Goal: Task Accomplishment & Management: Complete application form

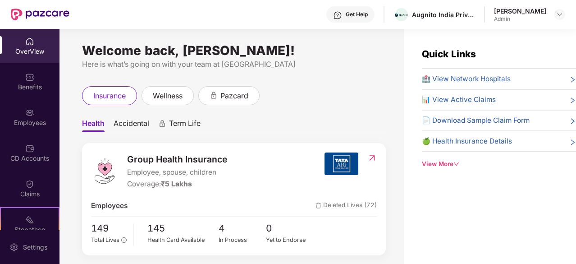
click at [32, 111] on img at bounding box center [29, 112] width 9 height 9
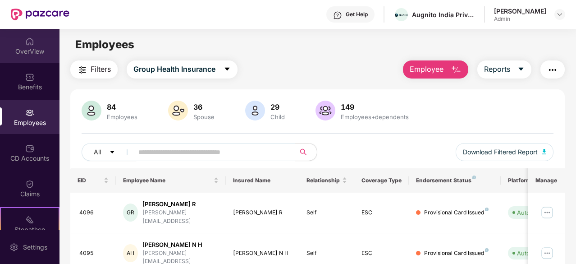
click at [27, 46] on div "OverView" at bounding box center [30, 46] width 60 height 34
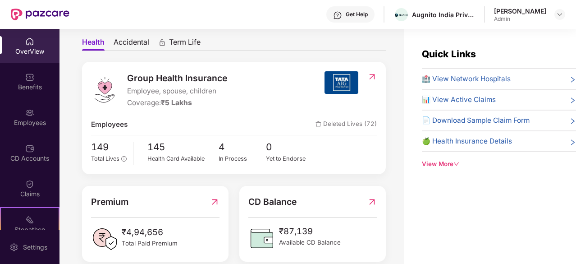
scroll to position [82, 0]
click at [138, 41] on span "Accidental" at bounding box center [132, 43] width 36 height 13
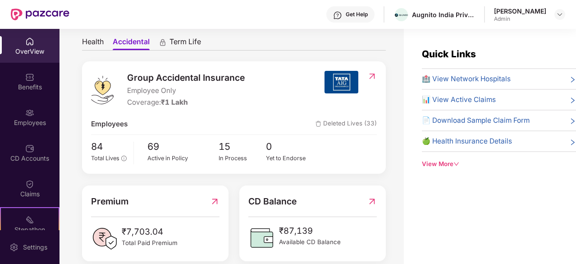
click at [99, 39] on span "Health" at bounding box center [93, 43] width 22 height 13
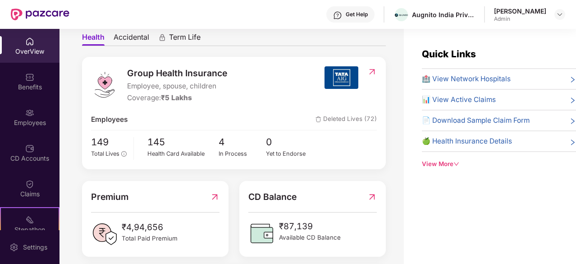
scroll to position [86, 0]
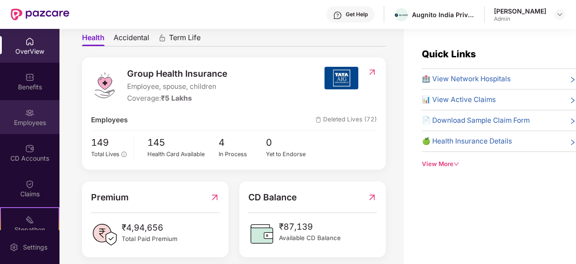
click at [16, 110] on div "Employees" at bounding box center [30, 117] width 60 height 34
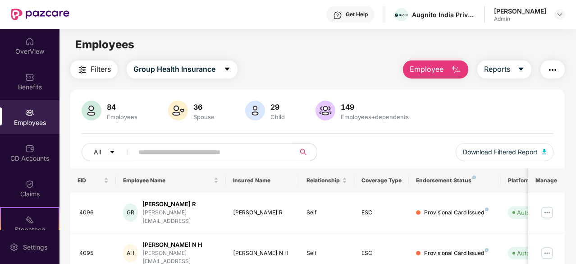
click at [423, 72] on span "Employee" at bounding box center [427, 69] width 34 height 11
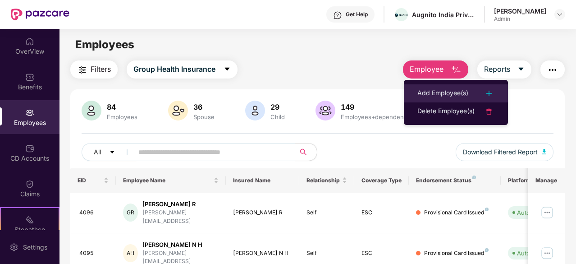
click at [435, 92] on div "Add Employee(s)" at bounding box center [442, 93] width 51 height 11
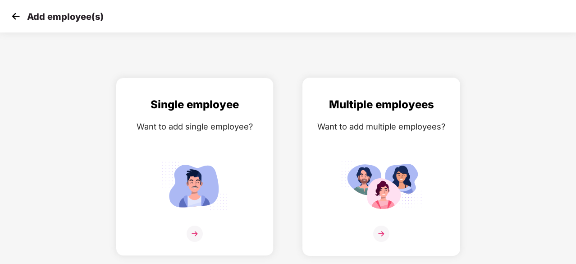
click at [385, 240] on img at bounding box center [381, 233] width 16 height 16
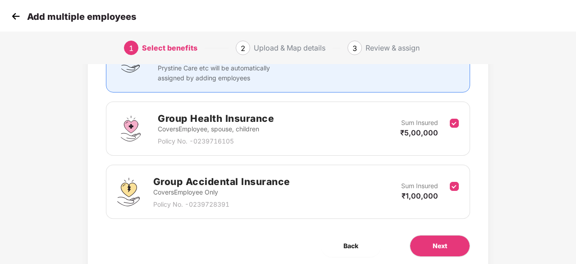
scroll to position [132, 0]
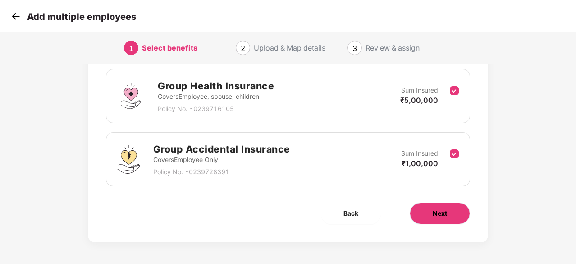
click at [432, 215] on button "Next" at bounding box center [440, 213] width 60 height 22
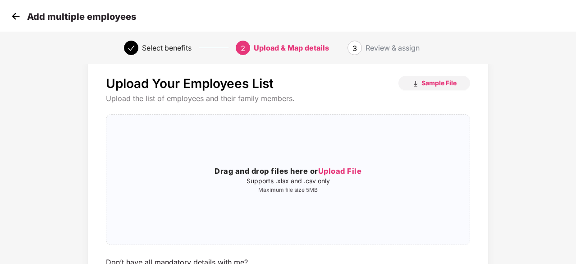
scroll to position [0, 0]
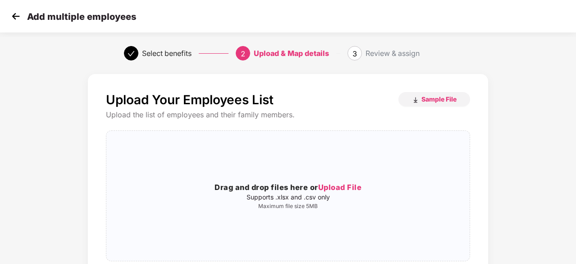
click at [13, 15] on img at bounding box center [16, 16] width 14 height 14
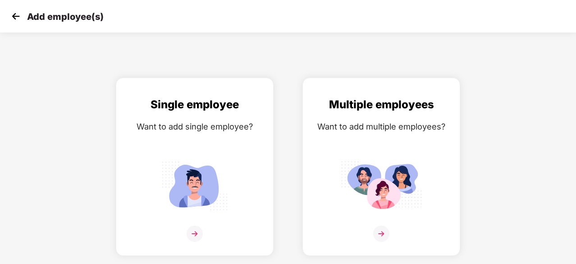
click at [13, 15] on img at bounding box center [16, 16] width 14 height 14
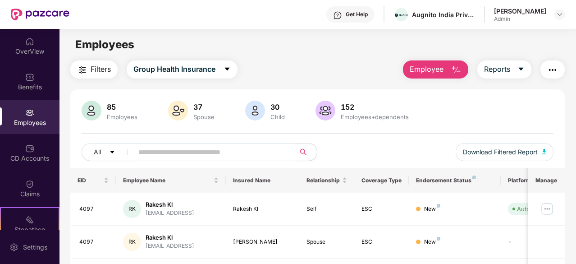
click at [33, 125] on div "Employees" at bounding box center [30, 122] width 60 height 9
click at [26, 49] on div "OverView" at bounding box center [30, 51] width 60 height 9
